Goal: Check status: Check status

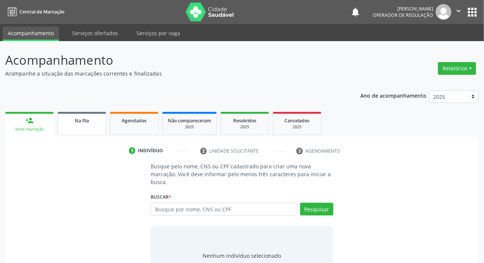
click at [87, 126] on link "Na fila" at bounding box center [82, 123] width 49 height 23
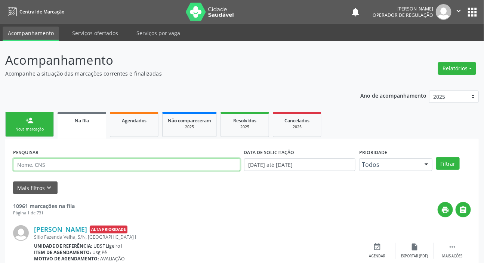
click at [93, 163] on input "text" at bounding box center [126, 164] width 227 height 13
paste input "700 5049 5628 5957"
type input "700 5049 5628 5957"
click at [436, 157] on button "Filtrar" at bounding box center [448, 163] width 24 height 13
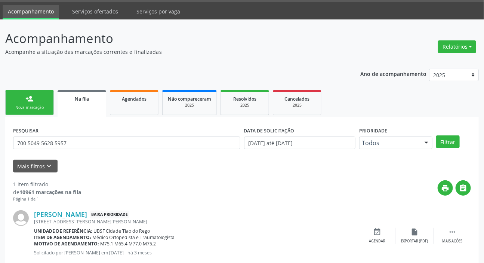
scroll to position [40, 0]
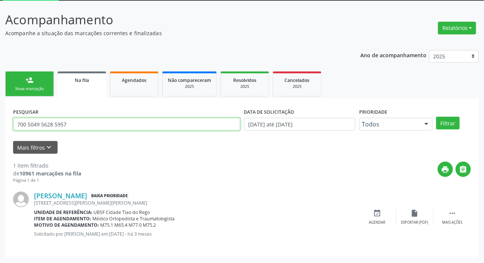
click at [116, 123] on input "700 5049 5628 5957" at bounding box center [126, 124] width 227 height 13
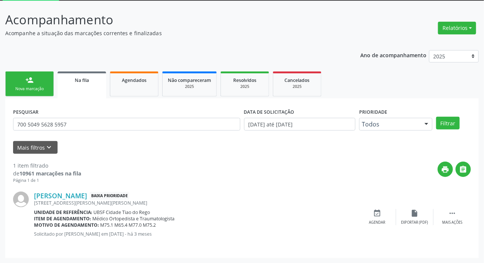
click at [138, 76] on div "Agendados" at bounding box center [134, 80] width 37 height 8
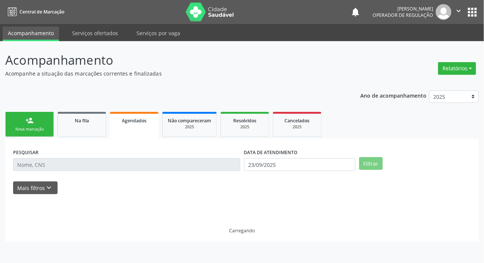
scroll to position [0, 0]
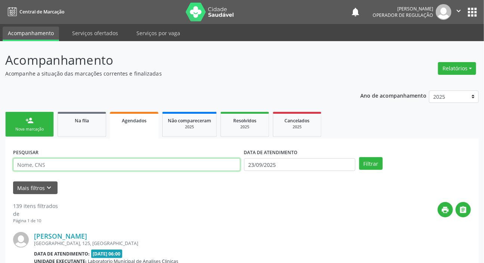
click at [126, 166] on input "text" at bounding box center [126, 164] width 227 height 13
paste input "700 5049 5628 5957"
type input "700 5049 5628 5957"
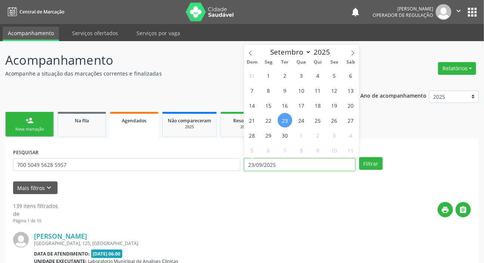
click at [306, 164] on input "23/09/2025" at bounding box center [300, 164] width 112 height 13
click at [371, 159] on button "Filtrar" at bounding box center [371, 163] width 24 height 13
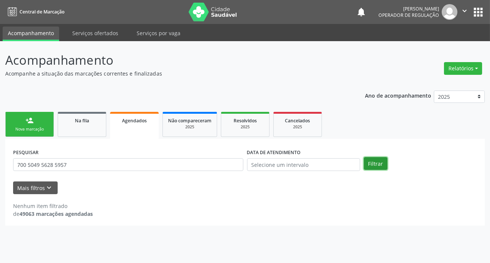
click at [376, 157] on button "Filtrar" at bounding box center [376, 163] width 24 height 13
click at [91, 124] on link "Na fila" at bounding box center [82, 124] width 49 height 25
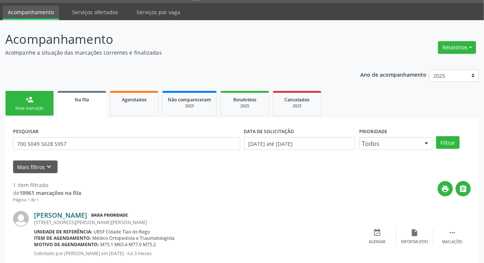
scroll to position [40, 0]
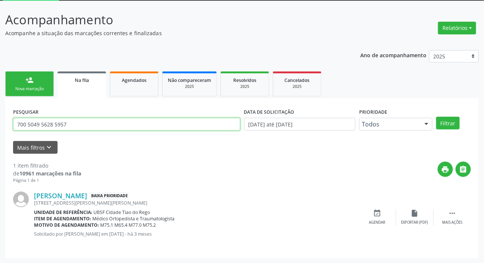
click at [130, 128] on input "700 5049 5628 5957" at bounding box center [126, 124] width 227 height 13
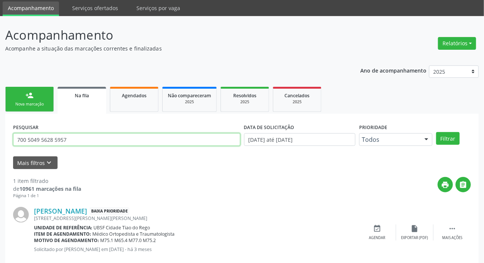
scroll to position [0, 0]
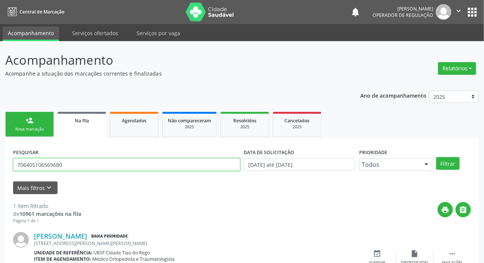
click at [436, 157] on button "Filtrar" at bounding box center [448, 163] width 24 height 13
click at [89, 162] on input "706405106569680" at bounding box center [126, 164] width 227 height 13
click at [436, 157] on button "Filtrar" at bounding box center [448, 163] width 24 height 13
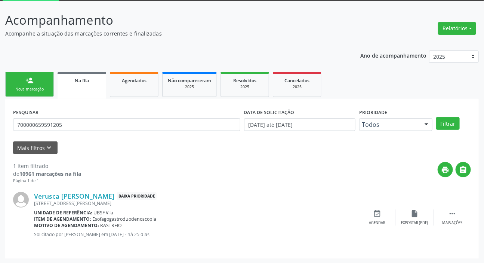
scroll to position [40, 0]
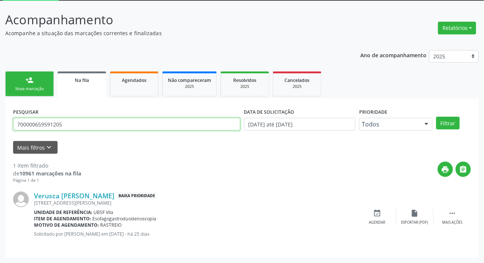
click at [65, 121] on input "700000659591205" at bounding box center [126, 124] width 227 height 13
click at [436, 117] on button "Filtrar" at bounding box center [448, 123] width 24 height 13
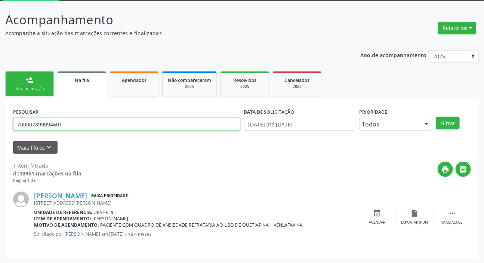
click at [81, 127] on input "700007899094601" at bounding box center [126, 124] width 227 height 13
click at [79, 127] on input "700007899094601" at bounding box center [126, 124] width 227 height 13
click at [436, 117] on button "Filtrar" at bounding box center [448, 123] width 24 height 13
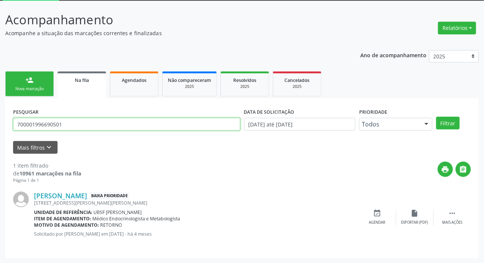
click at [41, 122] on input "700001996690501" at bounding box center [126, 124] width 227 height 13
click at [136, 125] on input "700001996690501" at bounding box center [126, 124] width 227 height 13
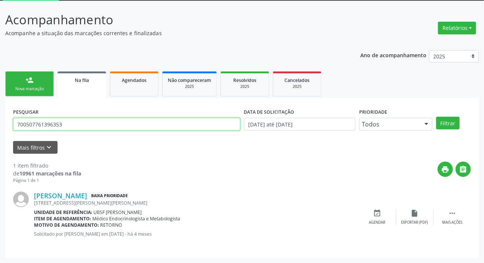
click at [436, 117] on button "Filtrar" at bounding box center [448, 123] width 24 height 13
click at [176, 127] on input "700507761396353" at bounding box center [126, 124] width 227 height 13
click at [173, 120] on input "700507761396353" at bounding box center [126, 124] width 227 height 13
click at [174, 120] on input "700507761396353" at bounding box center [126, 124] width 227 height 13
click at [436, 117] on button "Filtrar" at bounding box center [448, 123] width 24 height 13
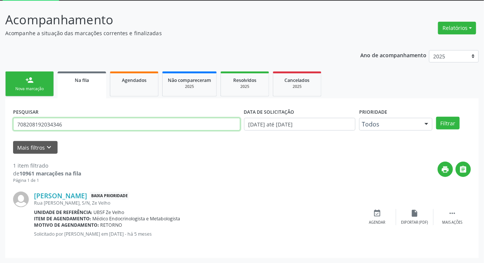
click at [56, 125] on input "708208192034346" at bounding box center [126, 124] width 227 height 13
click at [436, 117] on button "Filtrar" at bounding box center [448, 123] width 24 height 13
click at [135, 129] on input "708902722596913" at bounding box center [126, 124] width 227 height 13
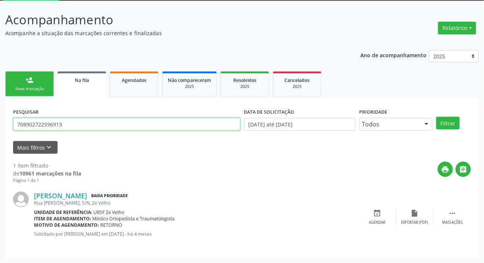
click at [137, 131] on div "PESQUISAR 708902722596913" at bounding box center [126, 120] width 231 height 29
type input "7022002879309183"
click at [436, 117] on button "Filtrar" at bounding box center [448, 123] width 24 height 13
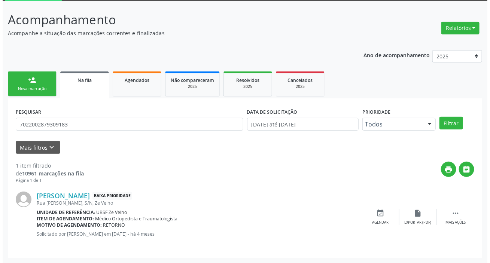
scroll to position [0, 0]
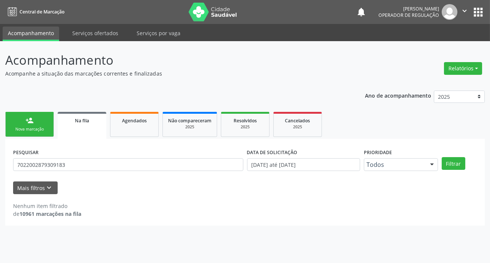
click at [148, 171] on div "PESQUISAR 7022002879309183" at bounding box center [128, 161] width 234 height 29
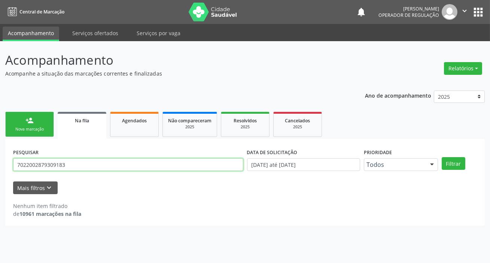
click at [145, 164] on input "7022002879309183" at bounding box center [128, 164] width 230 height 13
click at [145, 162] on input "7022002879309183" at bounding box center [128, 164] width 230 height 13
click at [146, 162] on input "7022002879309183" at bounding box center [128, 164] width 230 height 13
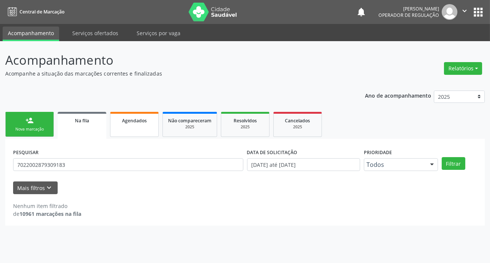
click at [139, 128] on link "Agendados" at bounding box center [134, 124] width 49 height 25
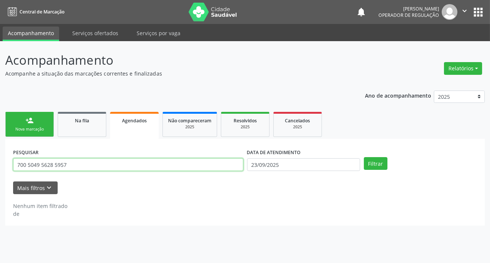
click at [128, 166] on input "700 5049 5628 5957" at bounding box center [128, 164] width 230 height 13
paste input "22002879309183"
type input "7022002879309183"
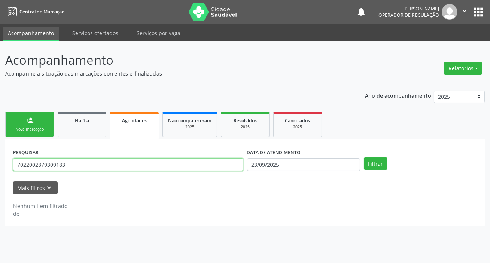
click at [364, 157] on button "Filtrar" at bounding box center [376, 163] width 24 height 13
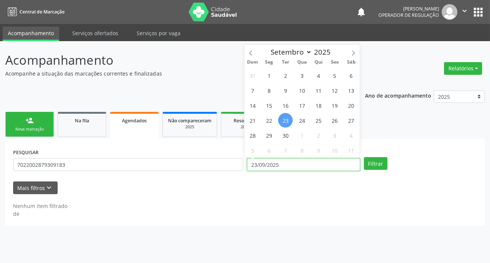
click at [254, 166] on input "23/09/2025" at bounding box center [303, 164] width 113 height 13
click at [364, 157] on button "Filtrar" at bounding box center [376, 163] width 24 height 13
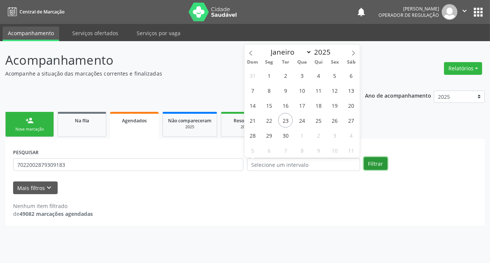
click at [372, 168] on button "Filtrar" at bounding box center [376, 163] width 24 height 13
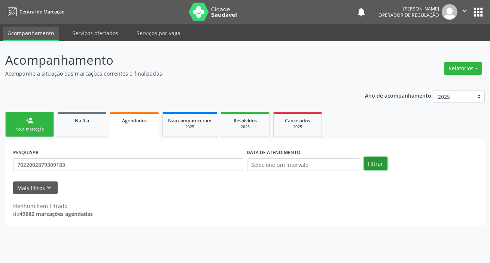
click at [372, 168] on button "Filtrar" at bounding box center [376, 163] width 24 height 13
click at [370, 168] on button "Filtrar" at bounding box center [376, 163] width 24 height 13
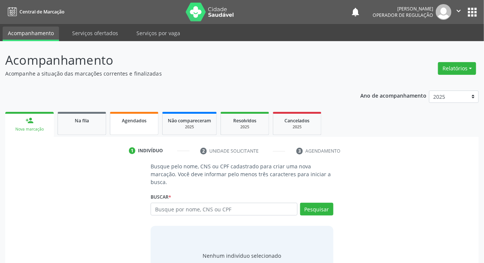
click at [145, 121] on span "Agendados" at bounding box center [134, 120] width 25 height 6
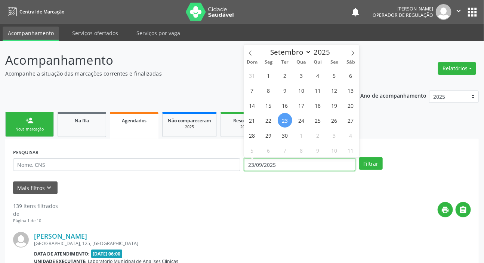
click at [294, 162] on input "23/09/2025" at bounding box center [300, 164] width 112 height 13
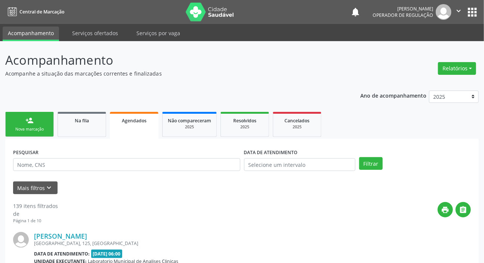
click at [206, 156] on div "PESQUISAR" at bounding box center [126, 161] width 231 height 29
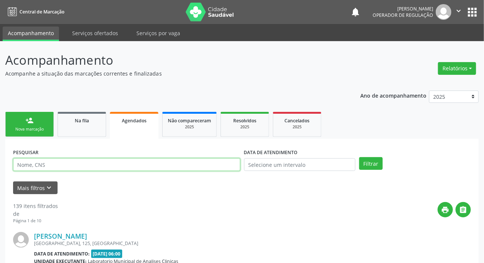
drag, startPoint x: 200, startPoint y: 162, endPoint x: 208, endPoint y: 162, distance: 8.2
click at [200, 162] on input "text" at bounding box center [126, 164] width 227 height 13
paste input "7022002879309183"
type input "7022002879309183"
click at [359, 157] on button "Filtrar" at bounding box center [371, 163] width 24 height 13
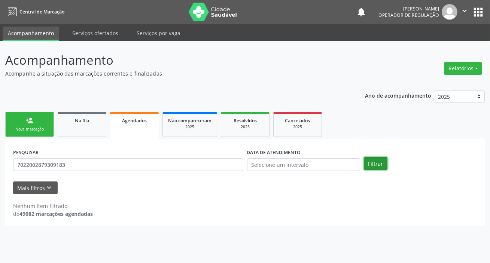
click at [367, 167] on button "Filtrar" at bounding box center [376, 163] width 24 height 13
click at [86, 126] on link "Na fila" at bounding box center [82, 124] width 49 height 25
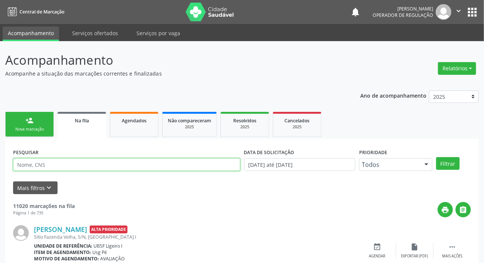
click at [96, 168] on input "text" at bounding box center [126, 164] width 227 height 13
paste input "7022002879309183"
type input "7022002879309183"
click at [436, 157] on button "Filtrar" at bounding box center [448, 163] width 24 height 13
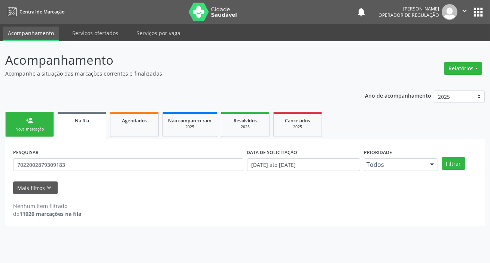
click at [480, 16] on button "apps" at bounding box center [477, 12] width 13 height 13
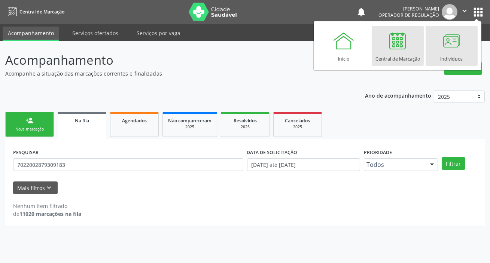
click at [454, 38] on div at bounding box center [451, 41] width 22 height 22
